Goal: Check status: Check status

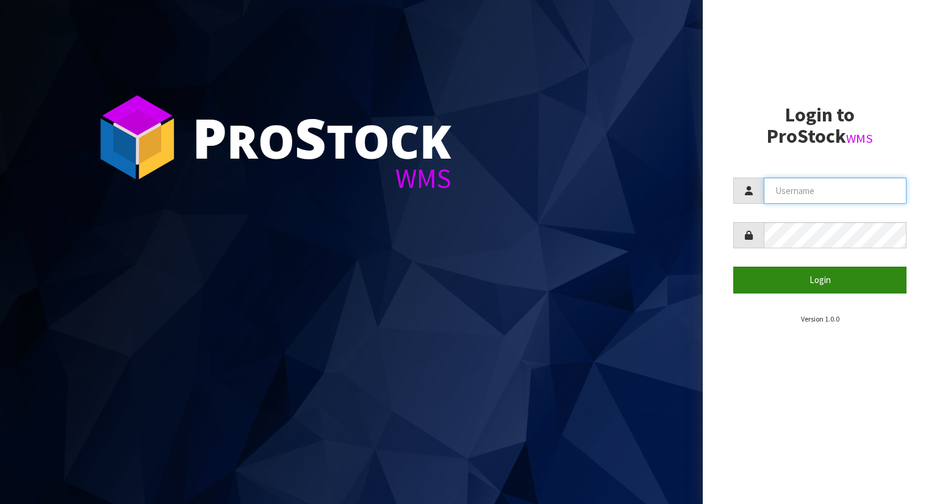
type input "YOURREFORMER"
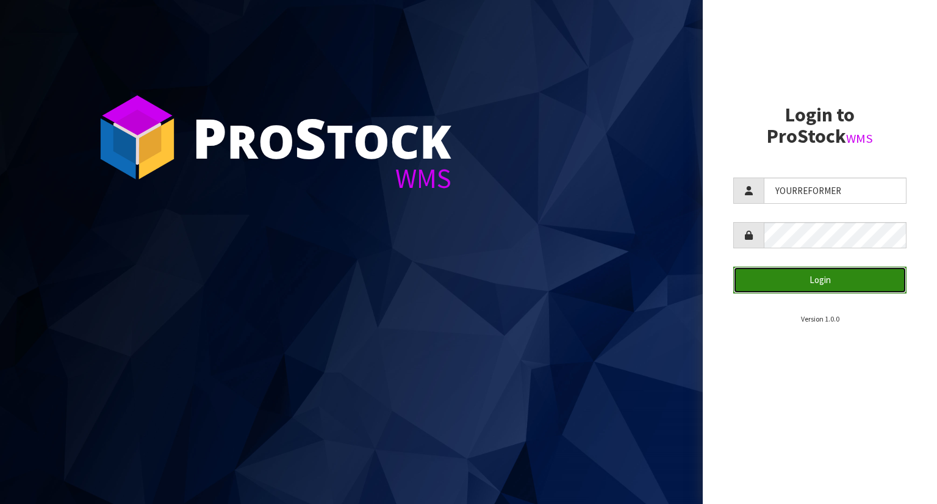
click at [766, 291] on button "Login" at bounding box center [820, 280] width 173 height 26
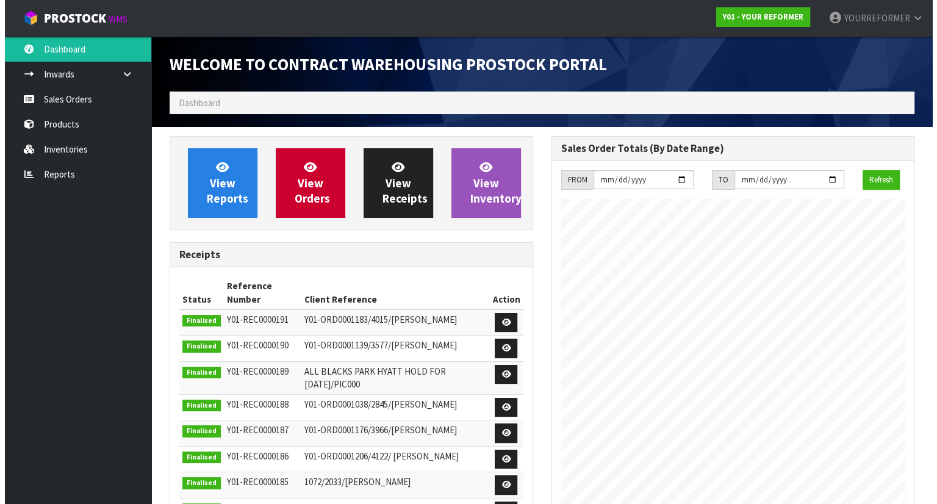
scroll to position [635, 381]
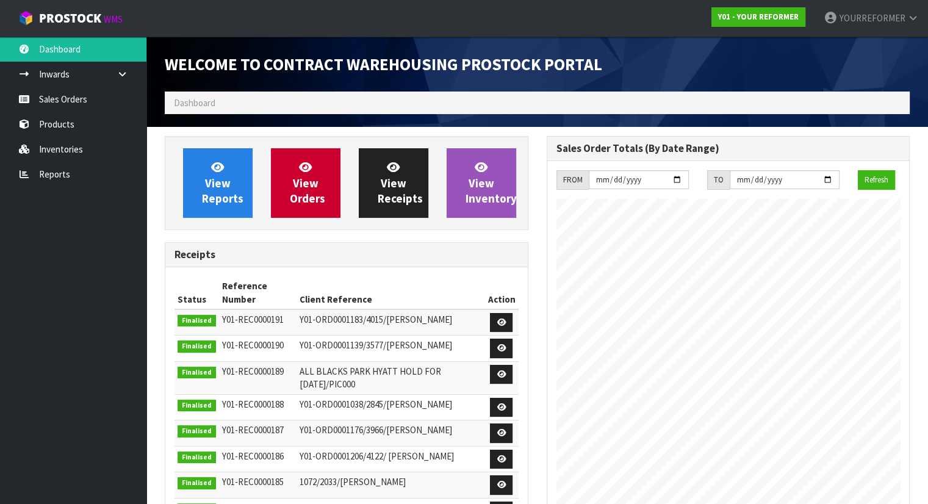
click at [234, 103] on ol "Dashboard" at bounding box center [537, 103] width 745 height 23
click at [60, 107] on link "Sales Orders" at bounding box center [73, 99] width 146 height 25
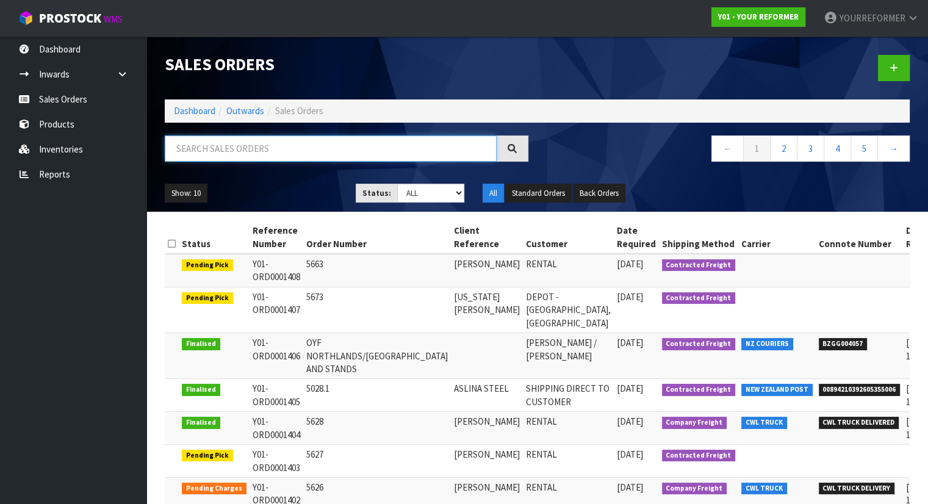
click at [213, 154] on input "text" at bounding box center [331, 148] width 332 height 26
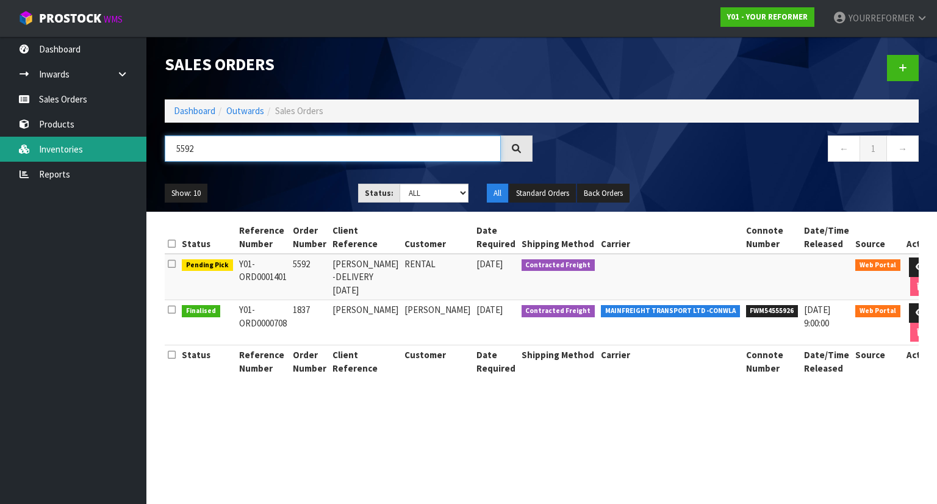
drag, startPoint x: 201, startPoint y: 151, endPoint x: 129, endPoint y: 150, distance: 71.4
click at [166, 149] on input "5592" at bounding box center [333, 148] width 336 height 26
type input "5673"
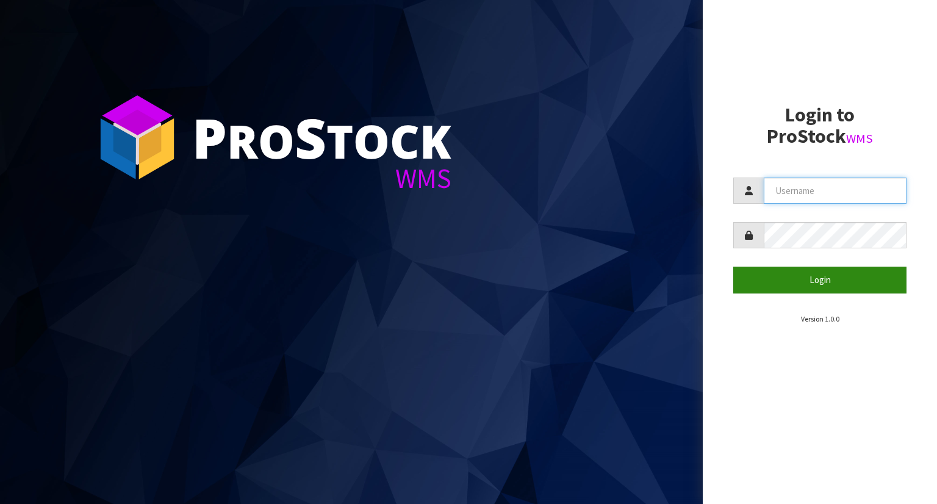
type input "YOURREFORMER"
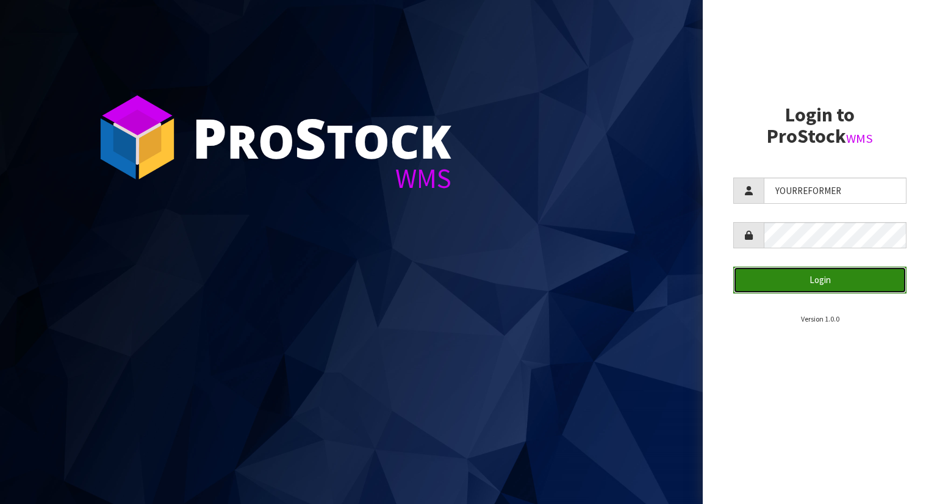
click at [774, 277] on button "Login" at bounding box center [820, 280] width 173 height 26
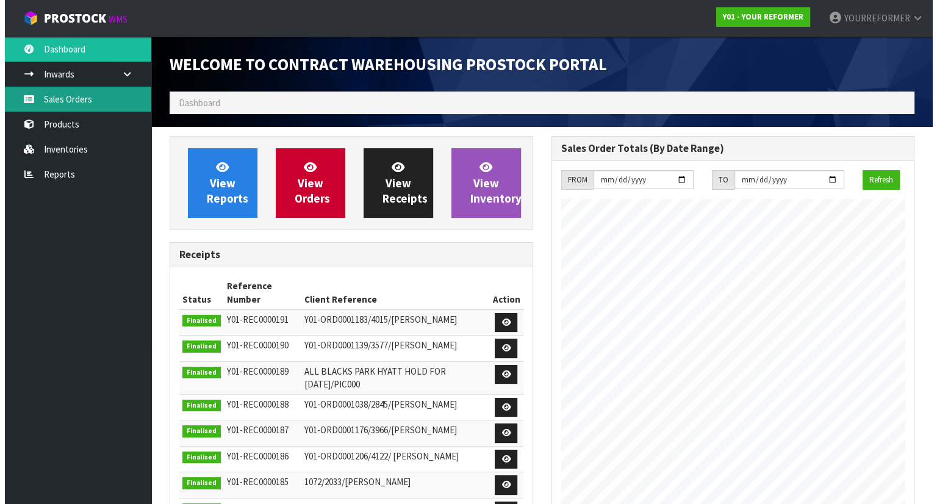
scroll to position [635, 381]
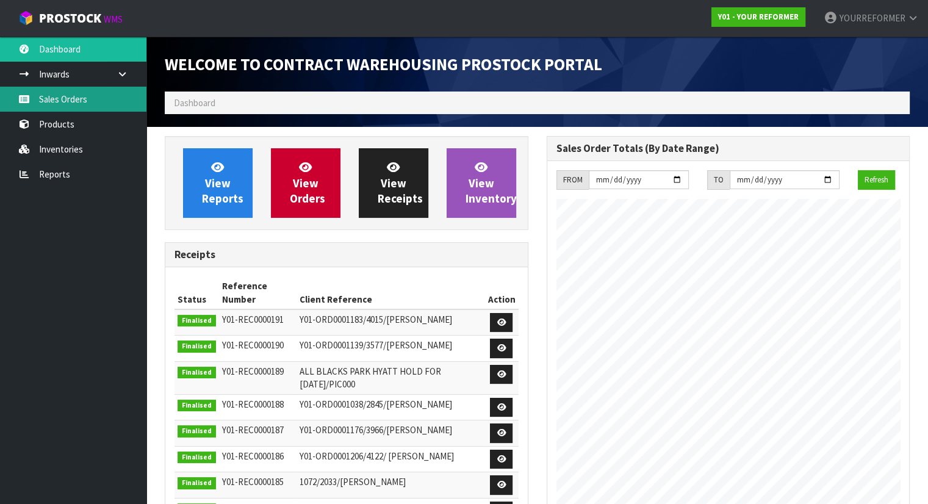
drag, startPoint x: 61, startPoint y: 98, endPoint x: 100, endPoint y: 103, distance: 39.4
click at [62, 98] on link "Sales Orders" at bounding box center [73, 99] width 146 height 25
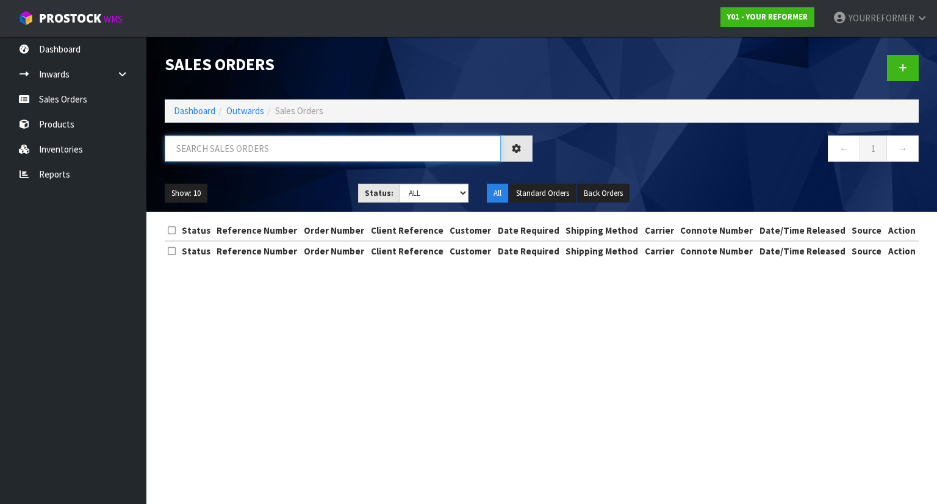
click at [234, 142] on input "text" at bounding box center [333, 148] width 336 height 26
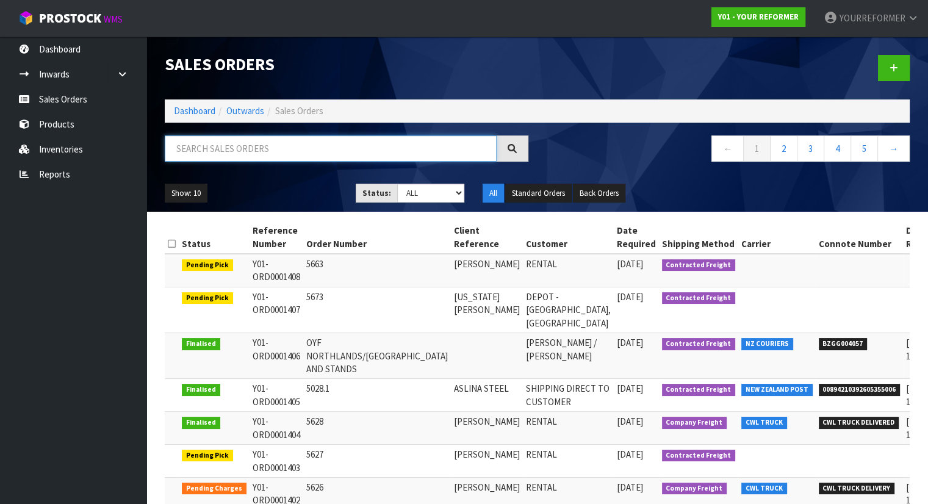
paste input "Y01-ORD0001392"
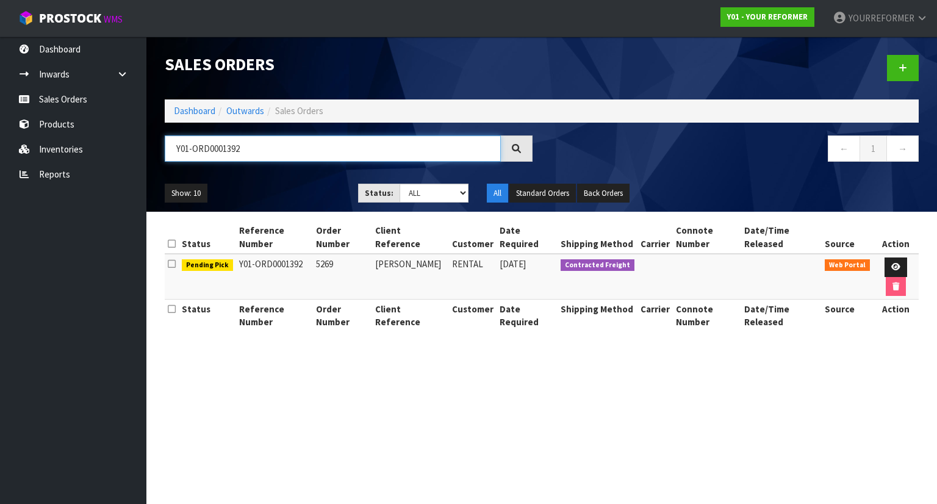
type input "Y01-ORD0001392"
drag, startPoint x: 298, startPoint y: 267, endPoint x: 231, endPoint y: 267, distance: 67.1
click at [231, 267] on tr "Pending Pick Y01-ORD0001392 5269 ELLA KLINAC RENTAL 30/09/2025 Contracted Freig…" at bounding box center [542, 277] width 754 height 46
click at [361, 303] on th "Order Number" at bounding box center [342, 316] width 59 height 32
drag, startPoint x: 305, startPoint y: 262, endPoint x: 239, endPoint y: 264, distance: 65.9
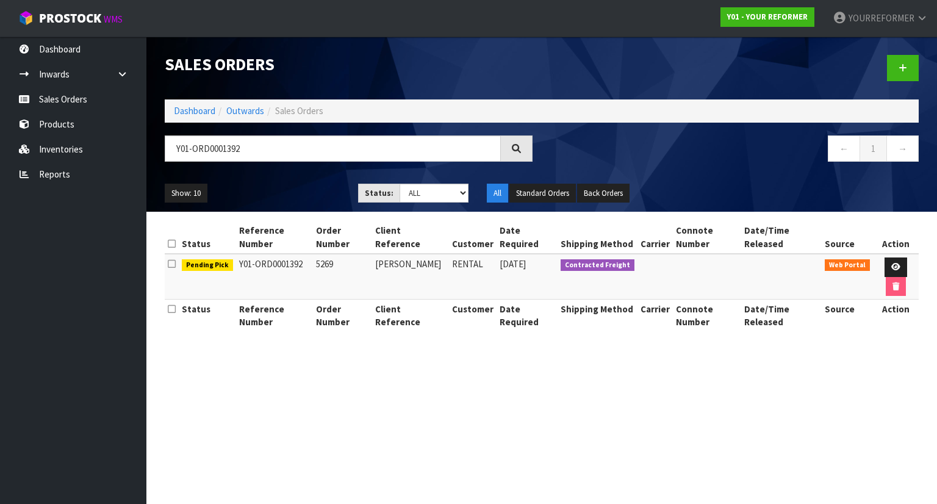
click at [239, 264] on td "Y01-ORD0001392" at bounding box center [275, 277] width 78 height 46
drag, startPoint x: 249, startPoint y: 284, endPoint x: 245, endPoint y: 275, distance: 9.3
click at [248, 283] on td "Y01-ORD0001392" at bounding box center [275, 277] width 78 height 46
click at [239, 267] on td "Y01-ORD0001392" at bounding box center [275, 277] width 78 height 46
click at [234, 261] on tr "Pending Pick Y01-ORD0001392 5269 ELLA KLINAC RENTAL 30/09/2025 Contracted Freig…" at bounding box center [542, 277] width 754 height 46
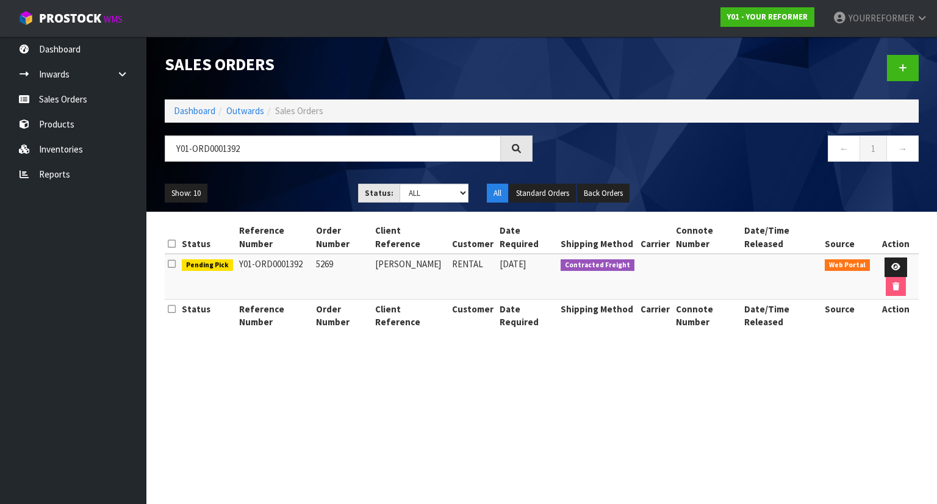
click at [303, 268] on td "Y01-ORD0001392" at bounding box center [275, 277] width 78 height 46
drag, startPoint x: 300, startPoint y: 264, endPoint x: 240, endPoint y: 259, distance: 60.6
click at [236, 262] on td "Y01-ORD0001392" at bounding box center [275, 277] width 78 height 46
copy td "Y01-ORD0001392"
